Goal: Communication & Community: Answer question/provide support

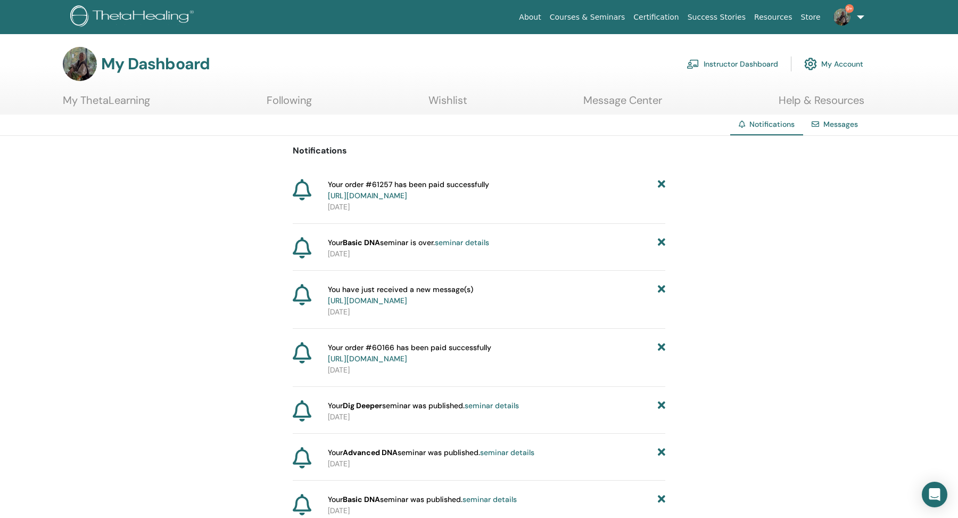
click at [851, 20] on span "9+" at bounding box center [843, 16] width 26 height 9
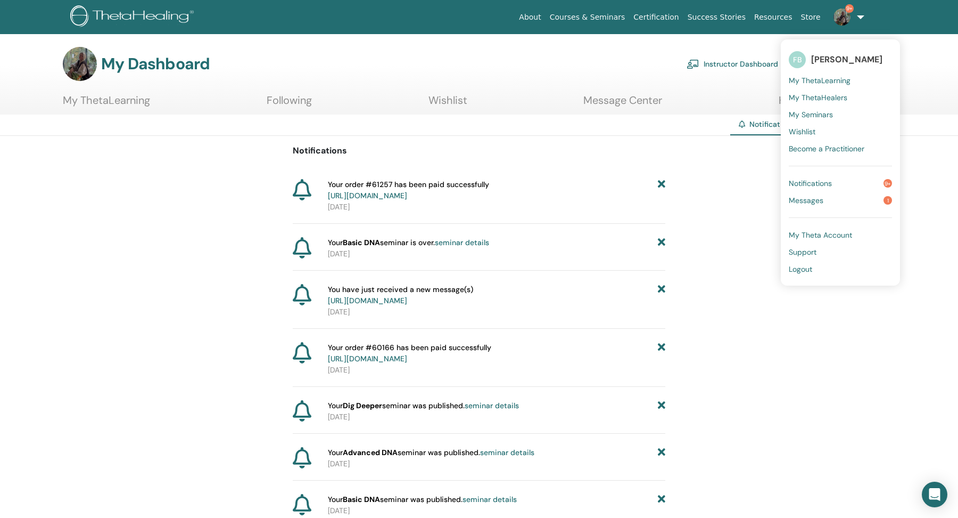
click at [822, 198] on span "Messages" at bounding box center [806, 200] width 35 height 10
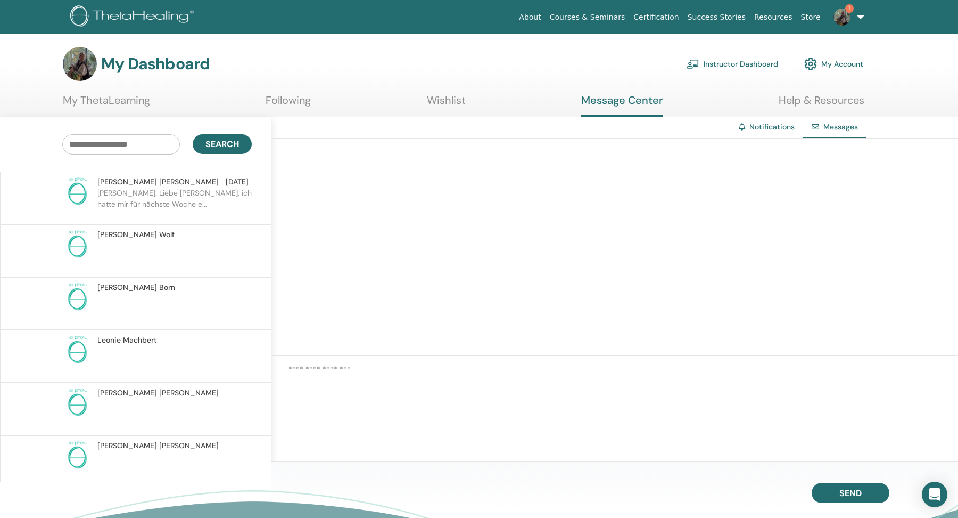
click at [187, 185] on div "[PERSON_NAME] [DATE]" at bounding box center [172, 181] width 151 height 11
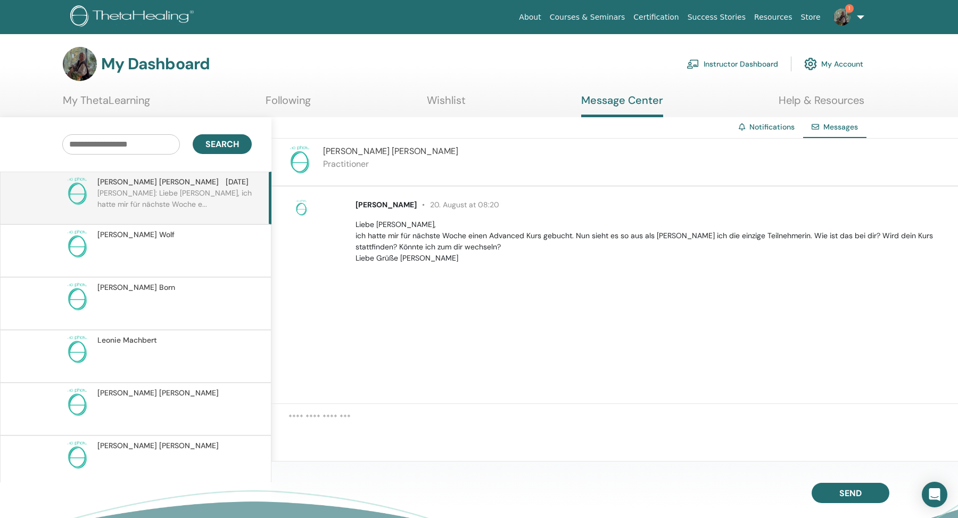
click at [177, 249] on p at bounding box center [174, 256] width 154 height 32
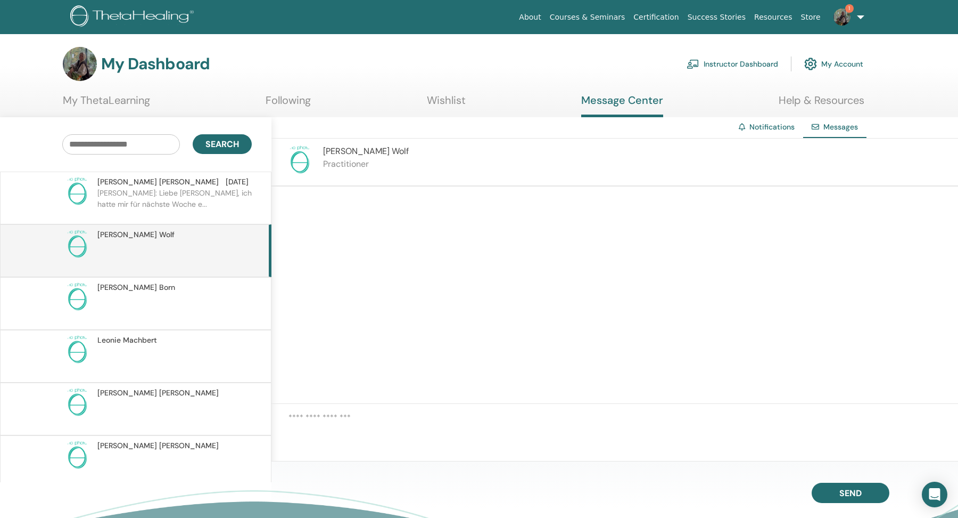
click at [165, 193] on p "[PERSON_NAME]: Liebe [PERSON_NAME], ich hatte mir für nächste Woche e..." at bounding box center [174, 203] width 154 height 32
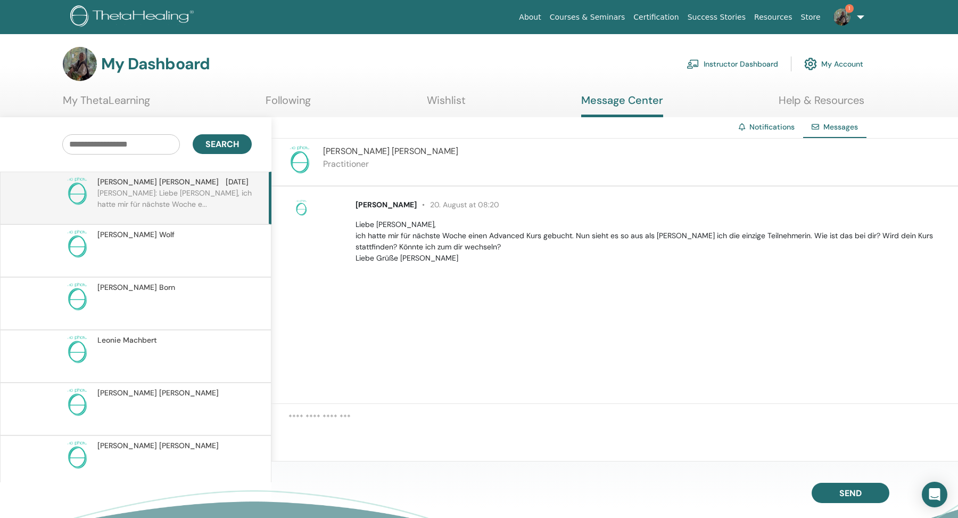
click at [354, 429] on textarea at bounding box center [624, 429] width 670 height 37
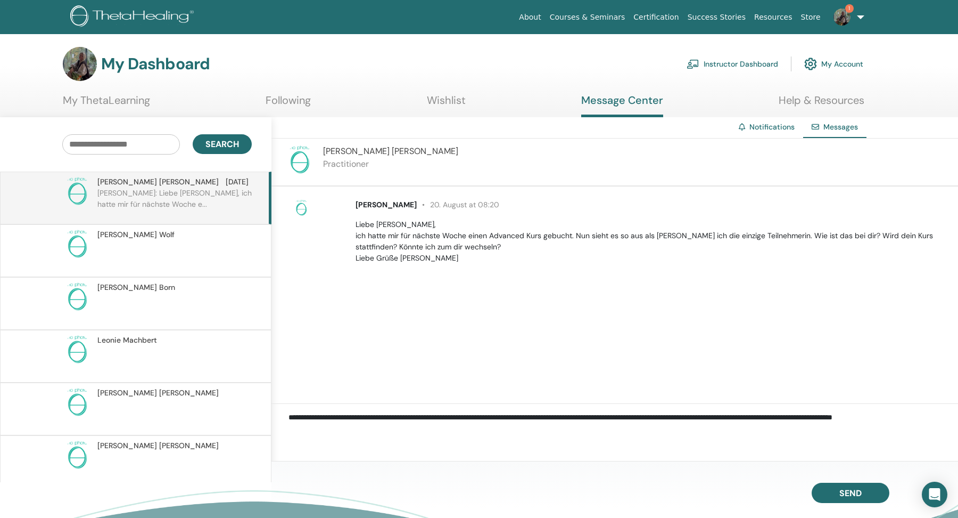
click at [651, 421] on textarea "**********" at bounding box center [624, 429] width 670 height 37
click at [322, 427] on textarea "**********" at bounding box center [624, 429] width 670 height 37
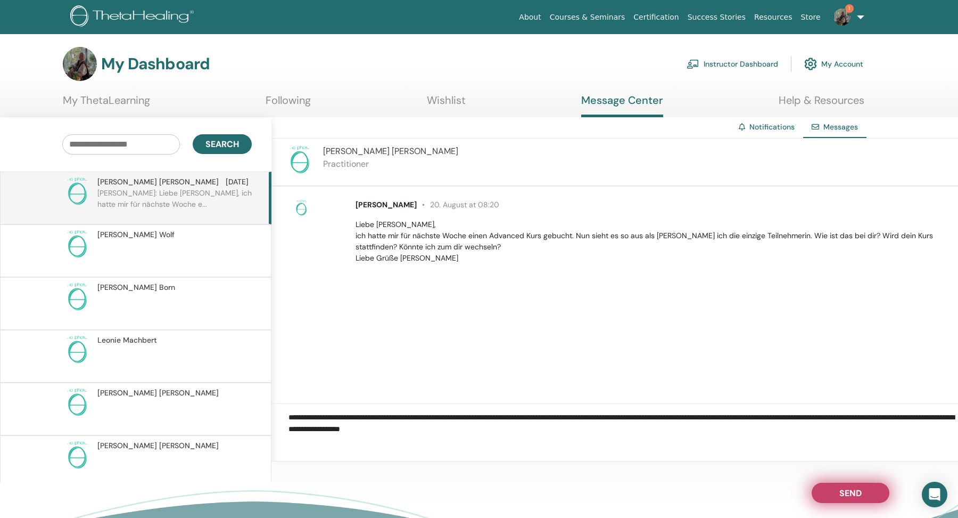
type textarea "**********"
click at [844, 487] on button "Send" at bounding box center [851, 492] width 78 height 20
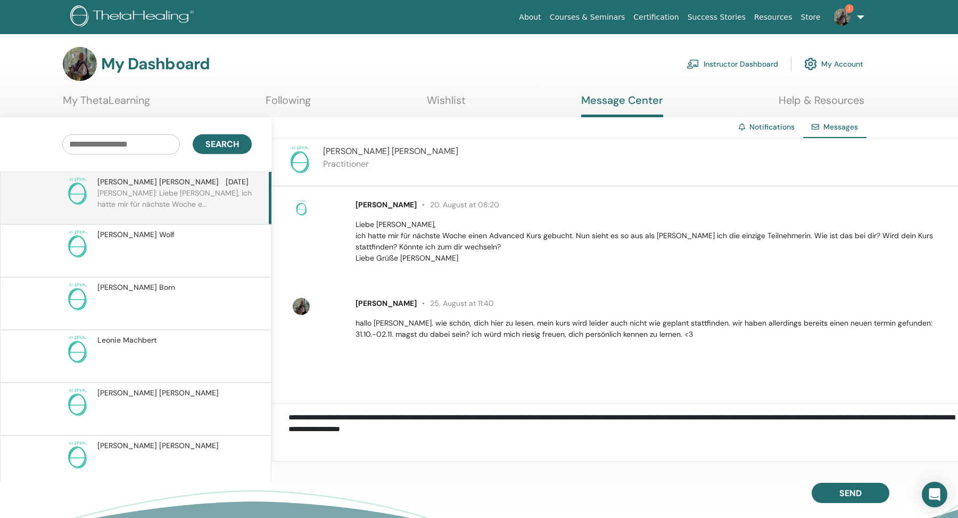
click at [378, 155] on span "Patricia Röschke" at bounding box center [390, 150] width 135 height 11
click at [365, 145] on span "Patricia Röschke" at bounding box center [390, 150] width 135 height 11
click at [298, 161] on img at bounding box center [300, 160] width 30 height 30
click at [378, 165] on p "Practitioner" at bounding box center [390, 164] width 135 height 13
click at [386, 204] on span "Patricia Röschke" at bounding box center [386, 205] width 61 height 10
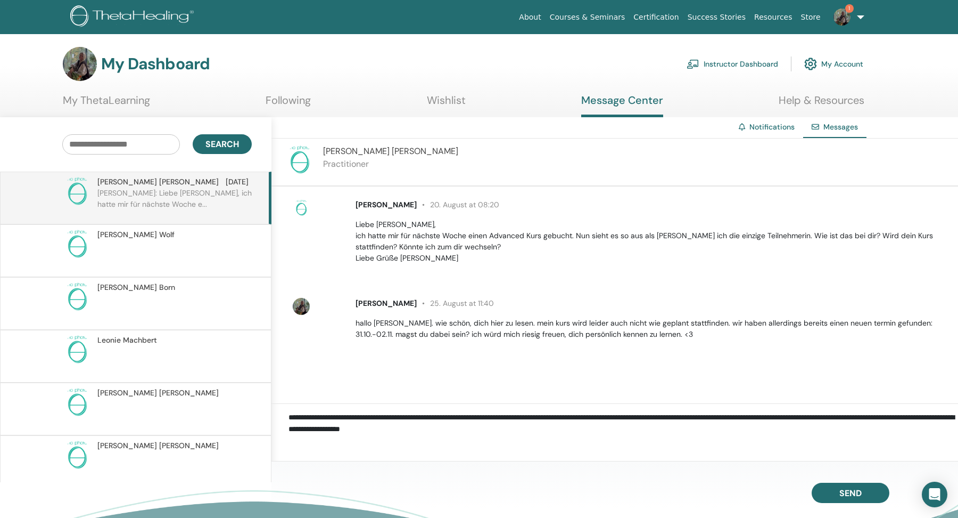
click at [837, 14] on img at bounding box center [842, 17] width 17 height 17
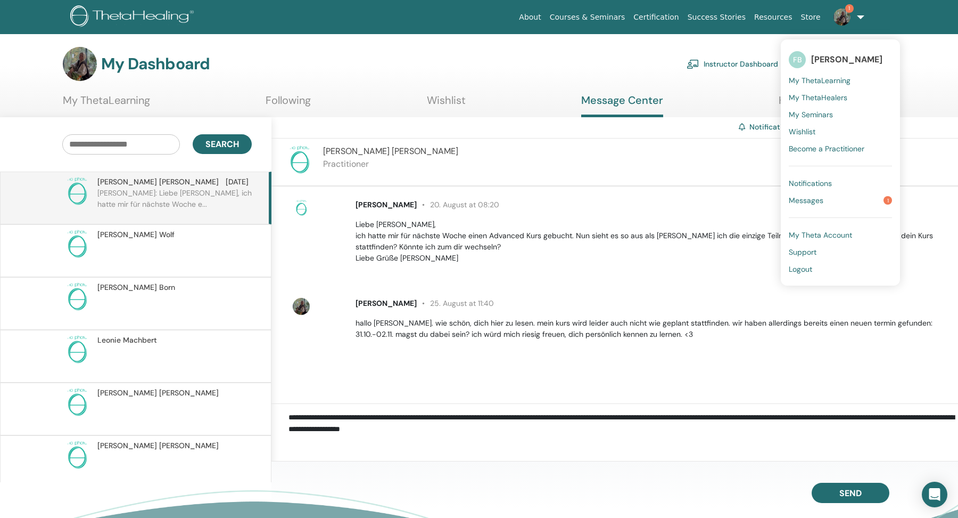
click at [815, 197] on span "Messages" at bounding box center [806, 200] width 35 height 10
